Goal: Task Accomplishment & Management: Use online tool/utility

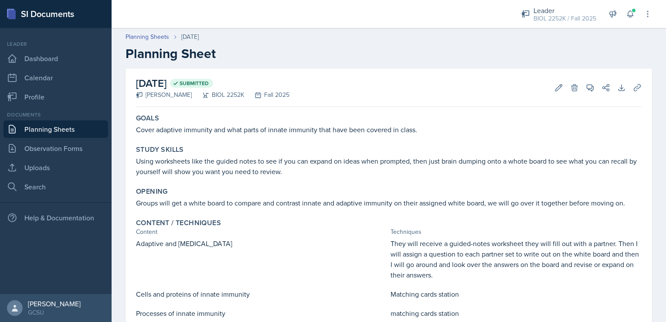
click at [27, 126] on link "Planning Sheets" at bounding box center [55, 128] width 105 height 17
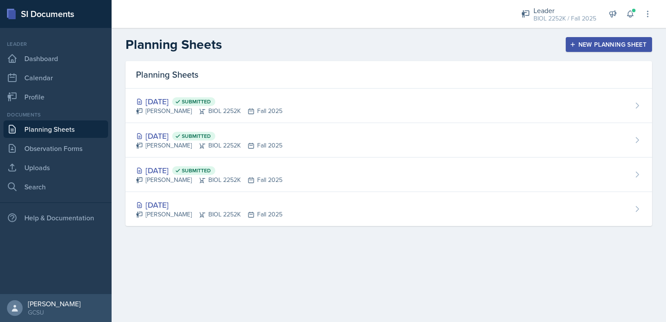
click at [610, 45] on div "New Planning Sheet" at bounding box center [609, 44] width 75 height 7
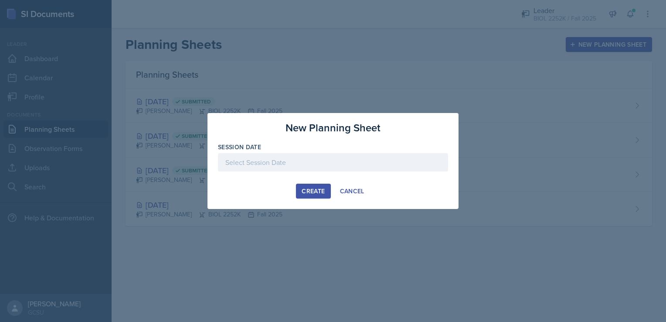
click at [293, 159] on div at bounding box center [333, 162] width 230 height 18
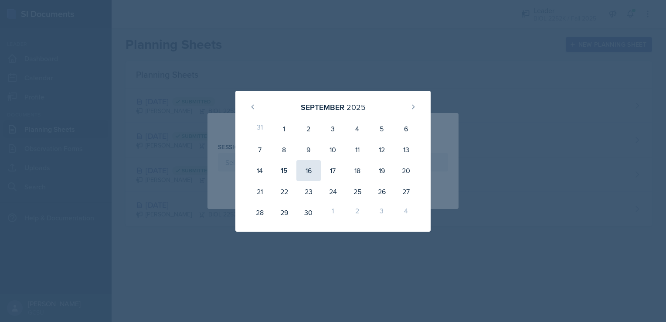
click at [303, 170] on div "16" at bounding box center [308, 170] width 24 height 21
type input "[DATE]"
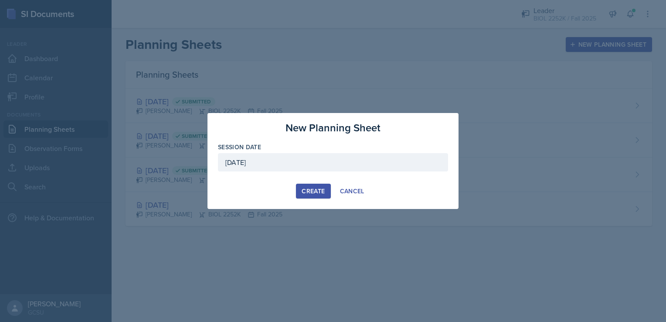
click at [311, 192] on div "Create" at bounding box center [313, 190] width 23 height 7
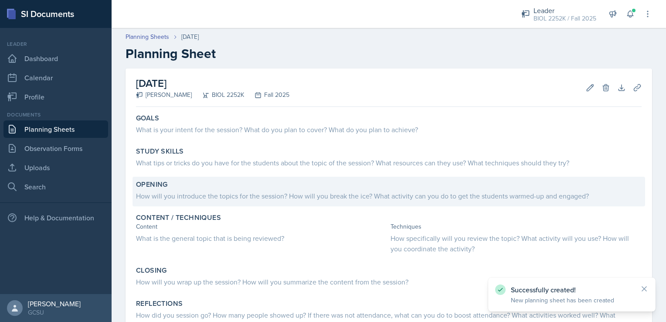
click at [230, 187] on div "Opening" at bounding box center [389, 184] width 506 height 9
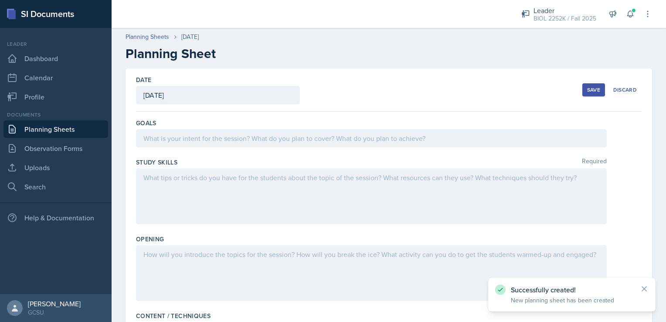
click at [225, 138] on div at bounding box center [371, 138] width 471 height 18
